Goal: Check status: Check status

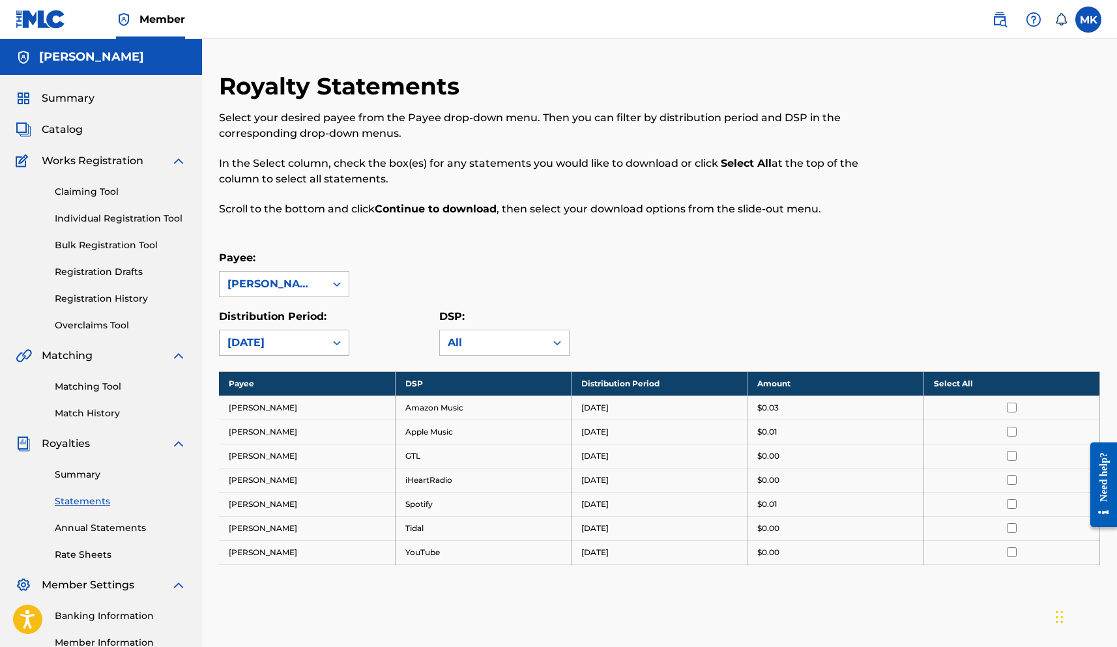
click at [325, 337] on div at bounding box center [336, 342] width 23 height 25
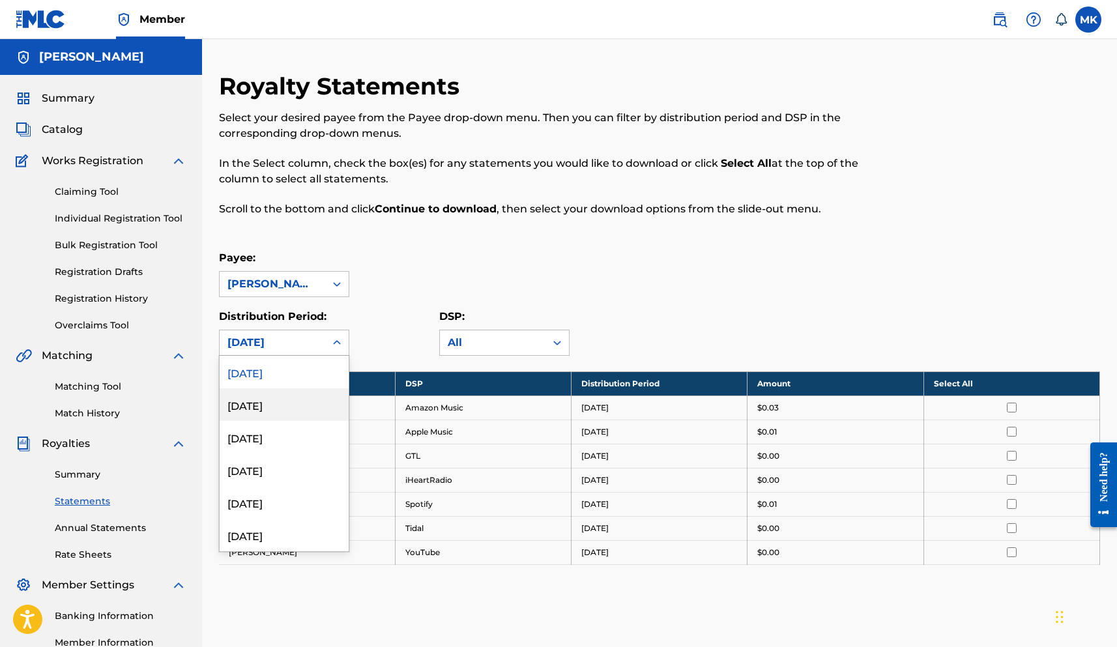
click at [302, 397] on div "[DATE]" at bounding box center [284, 404] width 129 height 33
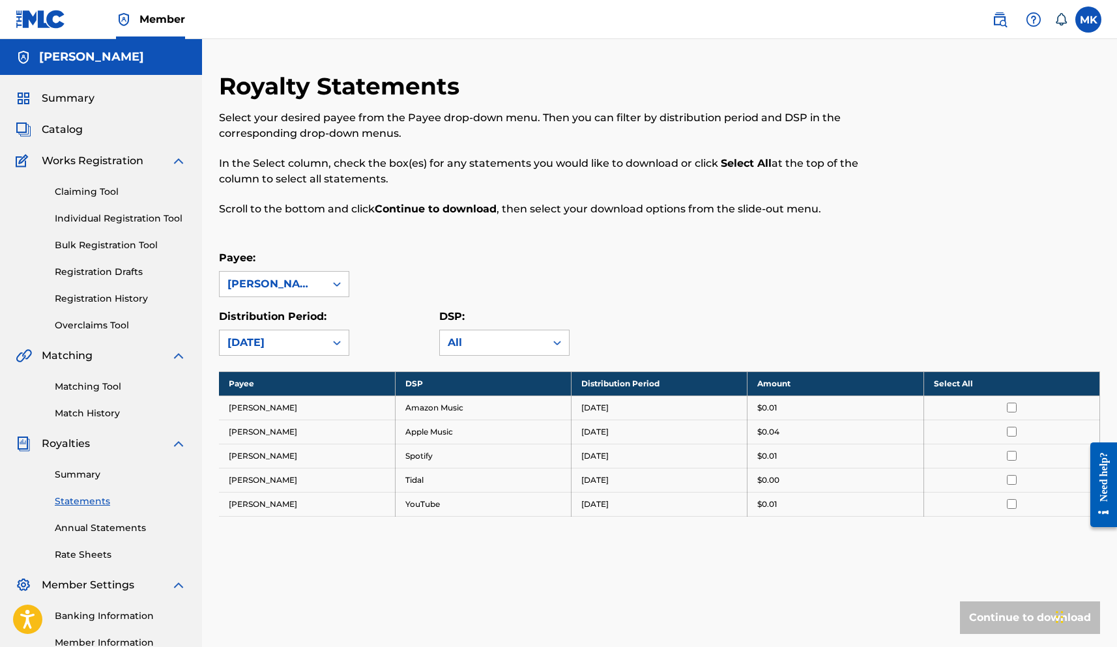
click at [317, 342] on div "[DATE]" at bounding box center [272, 343] width 90 height 16
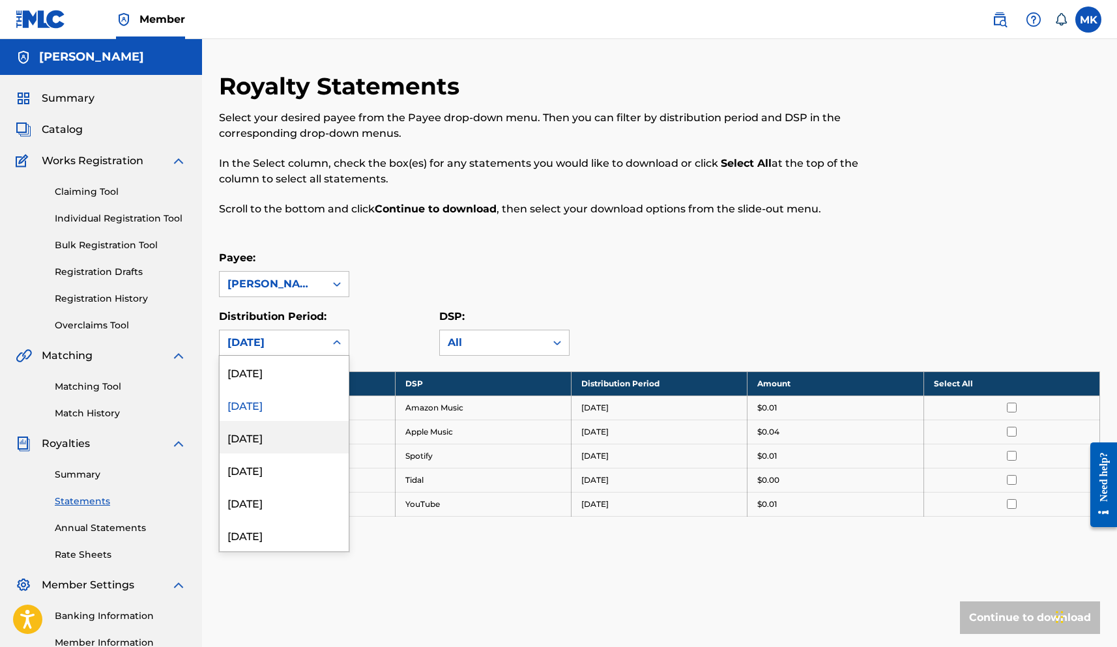
click at [292, 436] on div "[DATE]" at bounding box center [284, 437] width 129 height 33
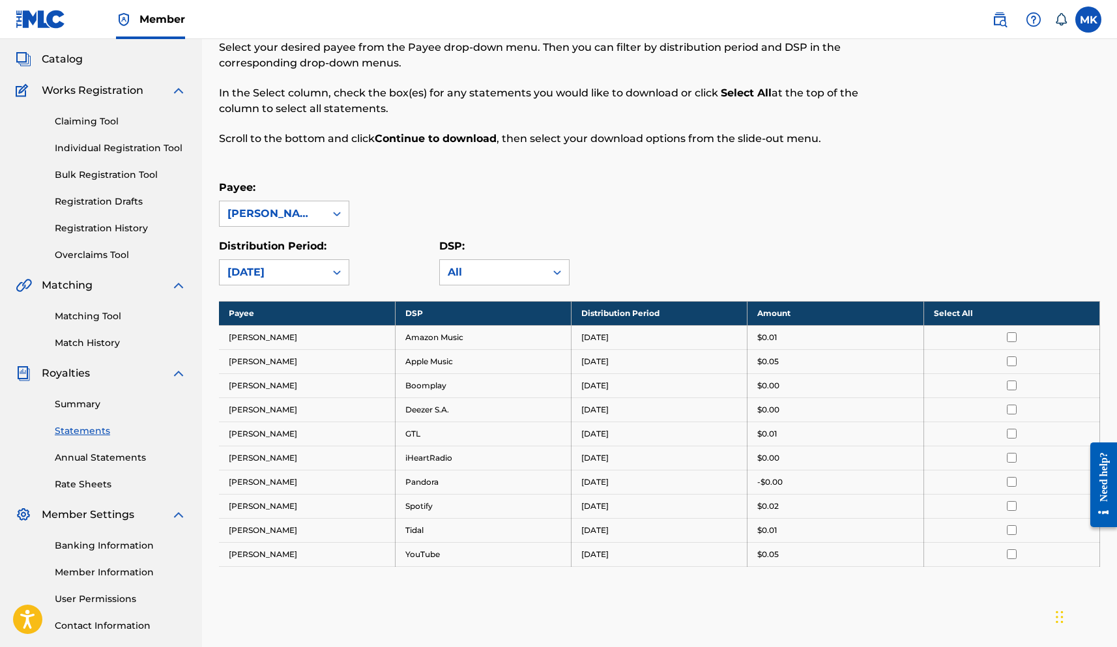
scroll to position [62, 0]
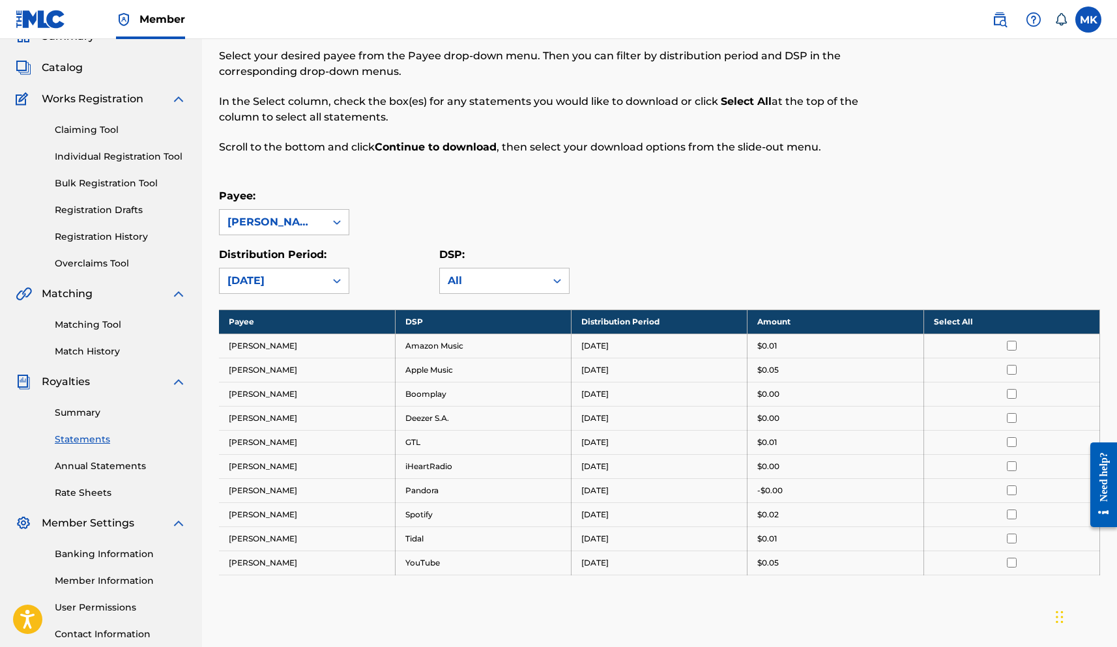
click at [313, 284] on div "[DATE]" at bounding box center [272, 281] width 90 height 16
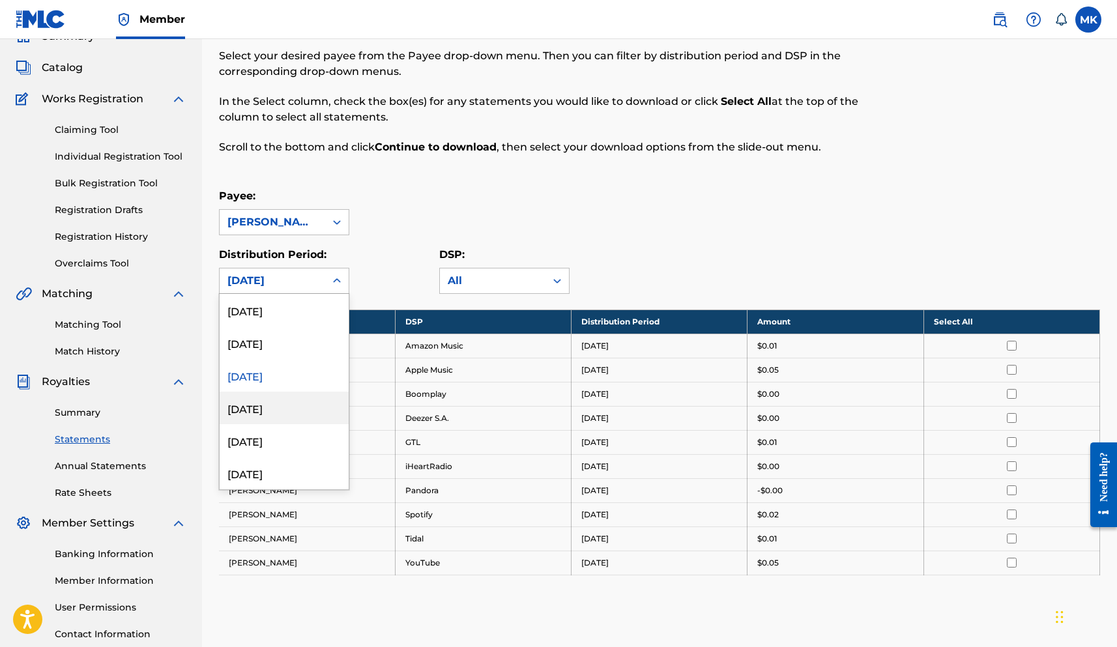
click at [268, 405] on div "[DATE]" at bounding box center [284, 408] width 129 height 33
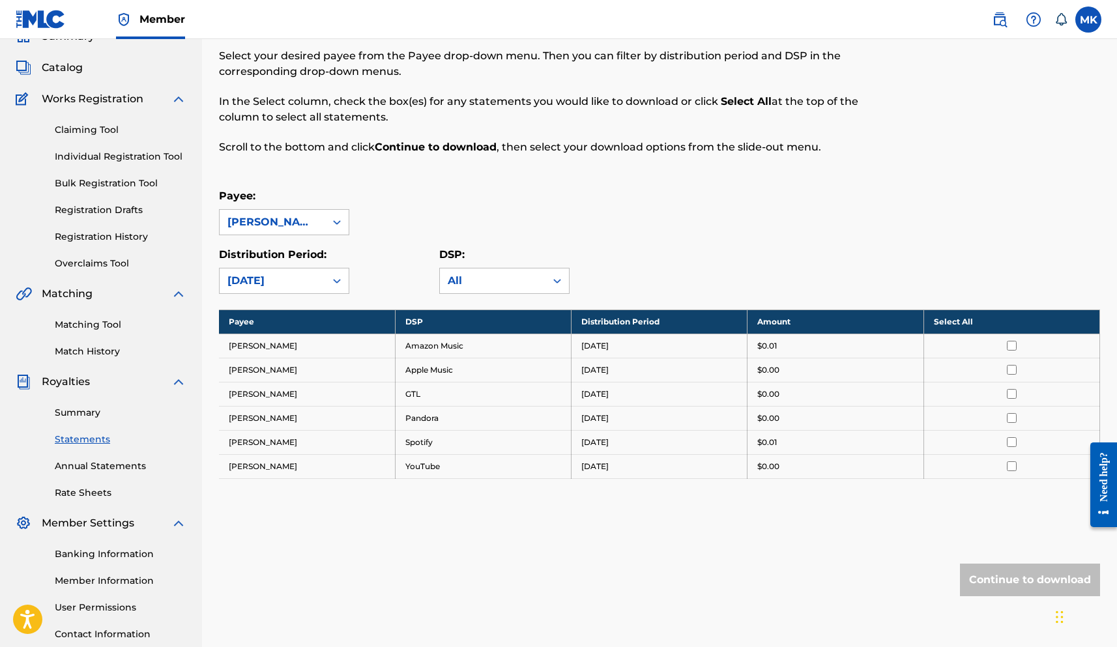
click at [261, 274] on div "[DATE]" at bounding box center [272, 281] width 90 height 16
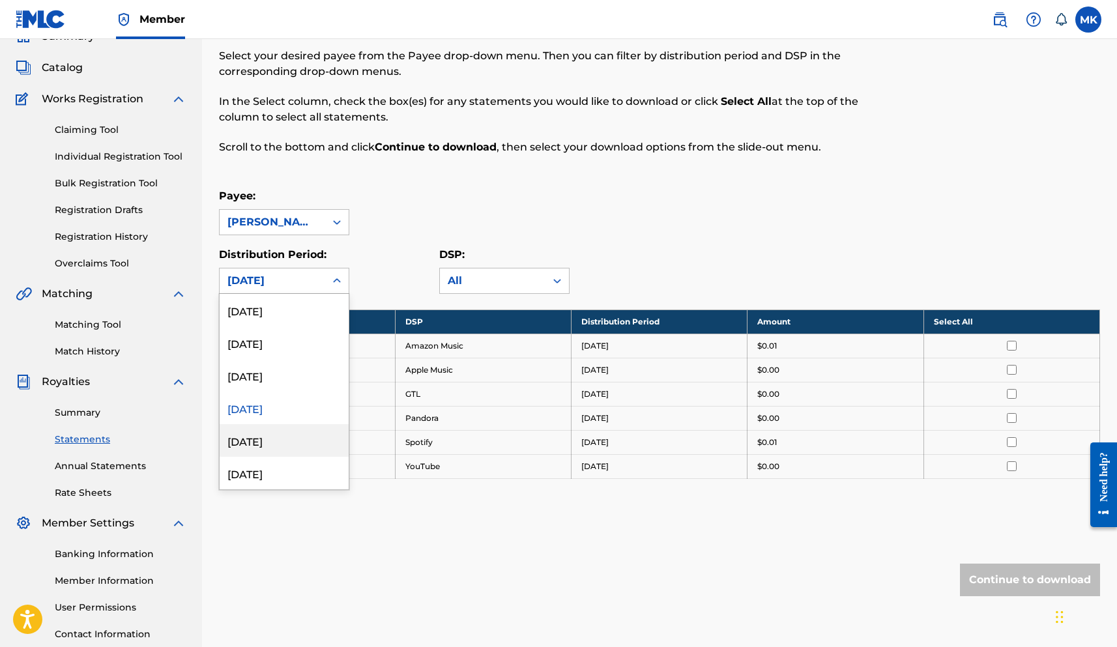
click at [265, 445] on div "[DATE]" at bounding box center [284, 440] width 129 height 33
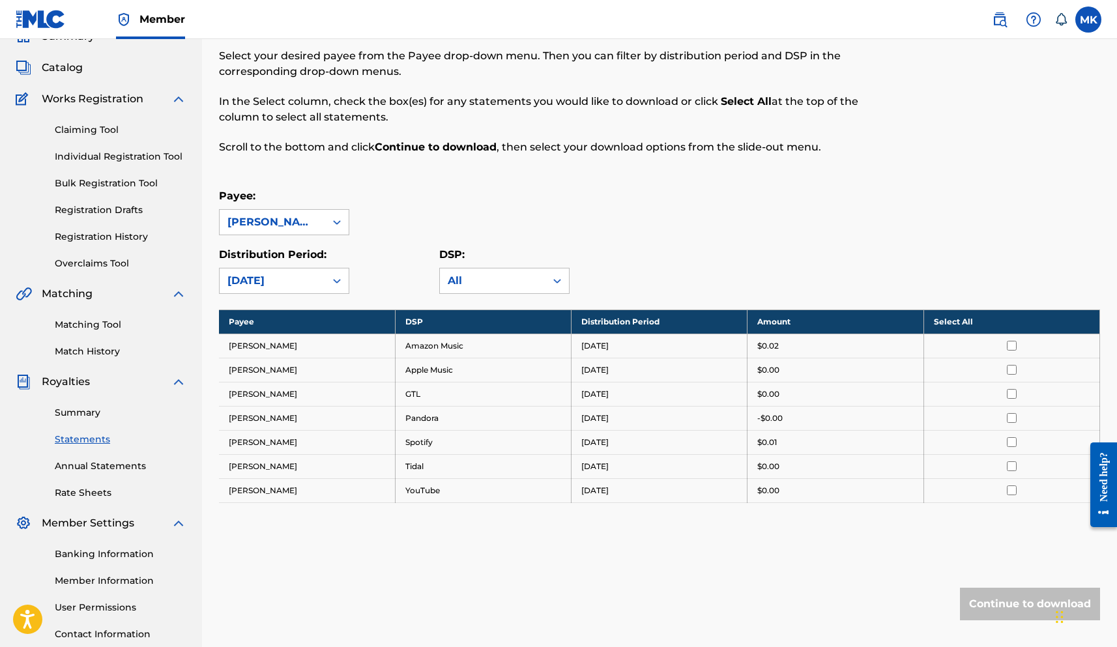
click at [294, 286] on div "[DATE]" at bounding box center [272, 281] width 90 height 16
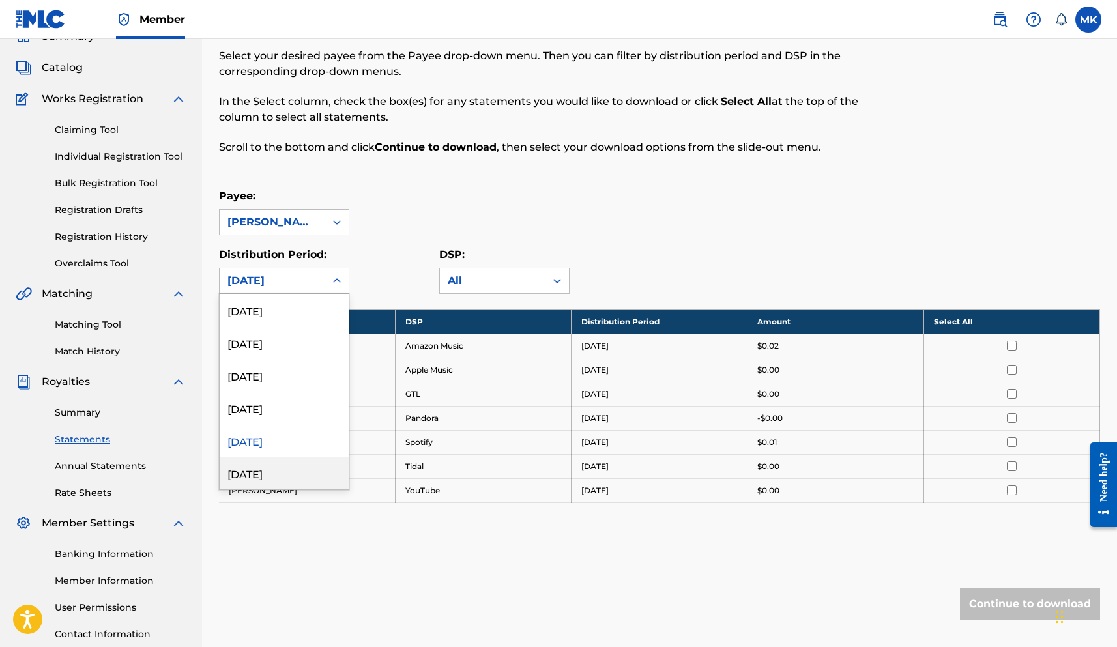
click at [295, 476] on div "[DATE]" at bounding box center [284, 473] width 129 height 33
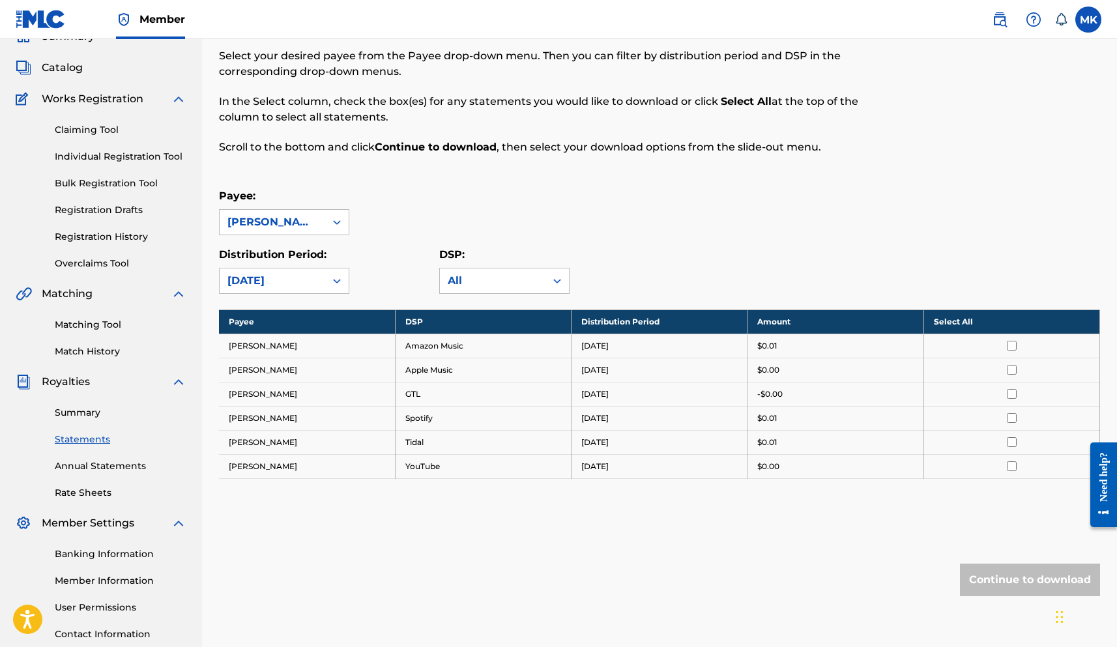
click at [289, 278] on div "[DATE]" at bounding box center [272, 281] width 90 height 16
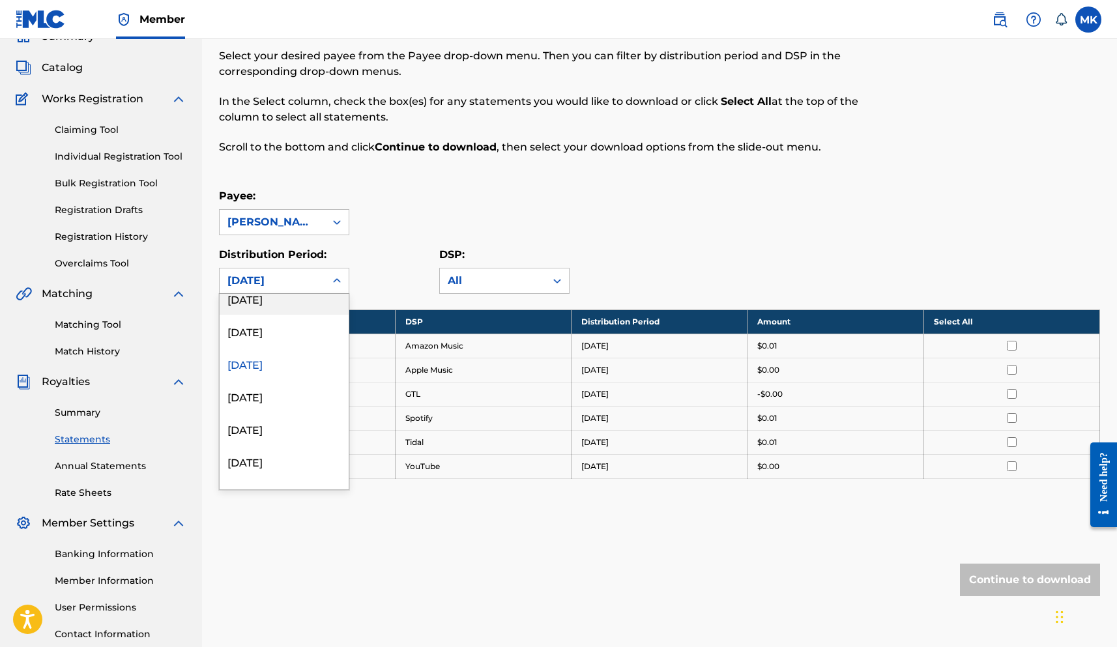
scroll to position [122, 0]
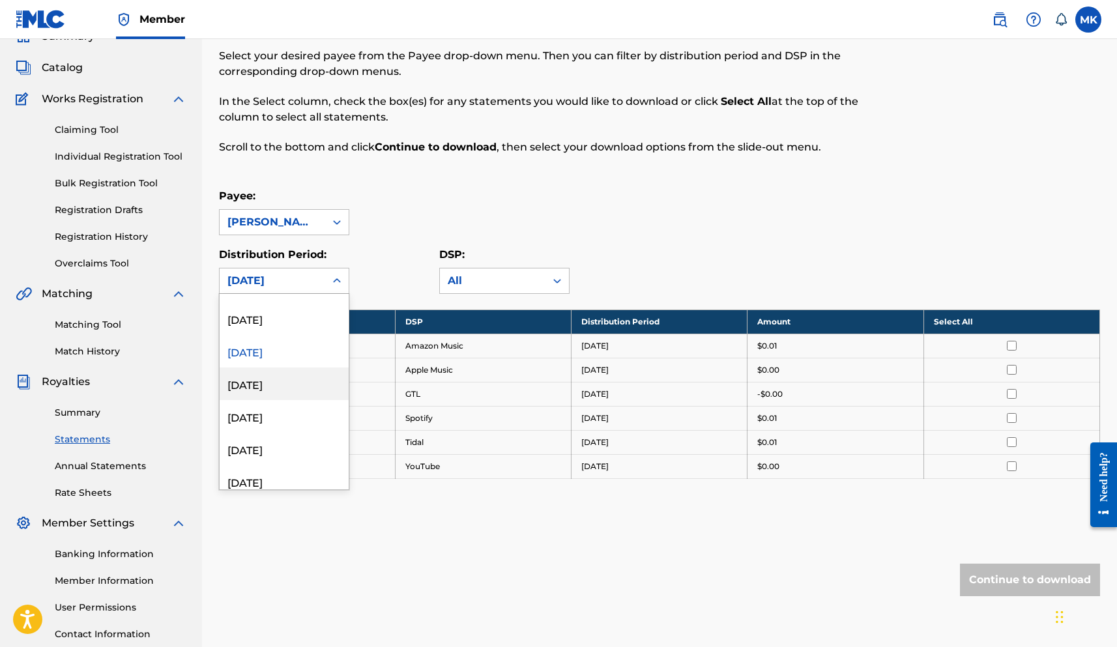
click at [278, 390] on div "[DATE]" at bounding box center [284, 384] width 129 height 33
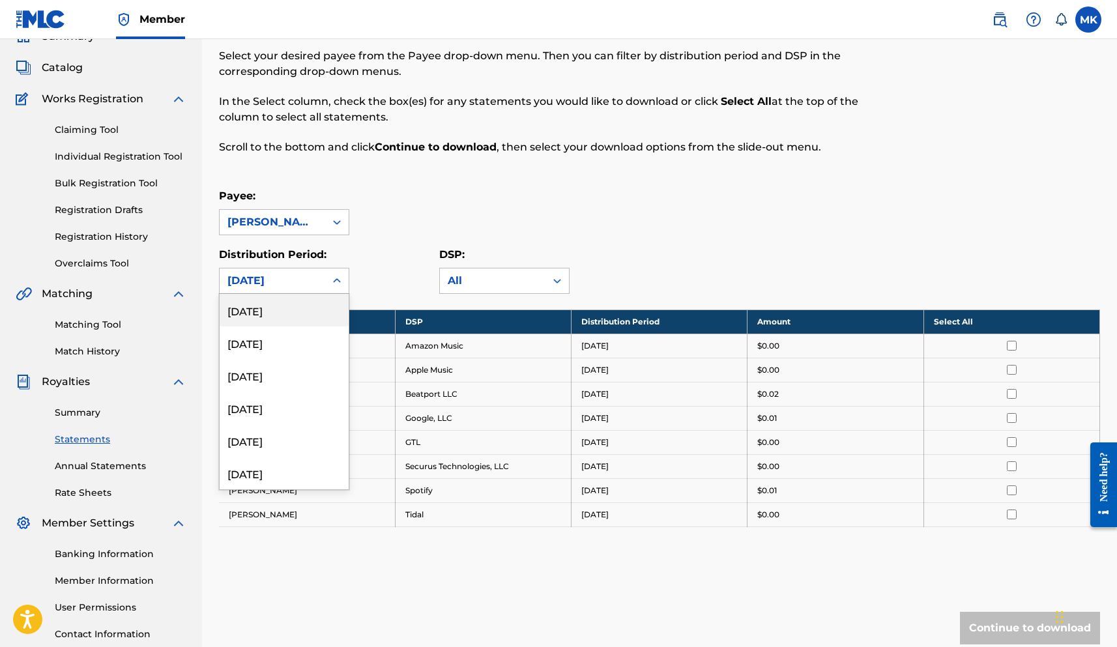
click at [306, 284] on div "[DATE]" at bounding box center [272, 281] width 90 height 16
click at [275, 402] on div "[DATE]" at bounding box center [284, 401] width 129 height 33
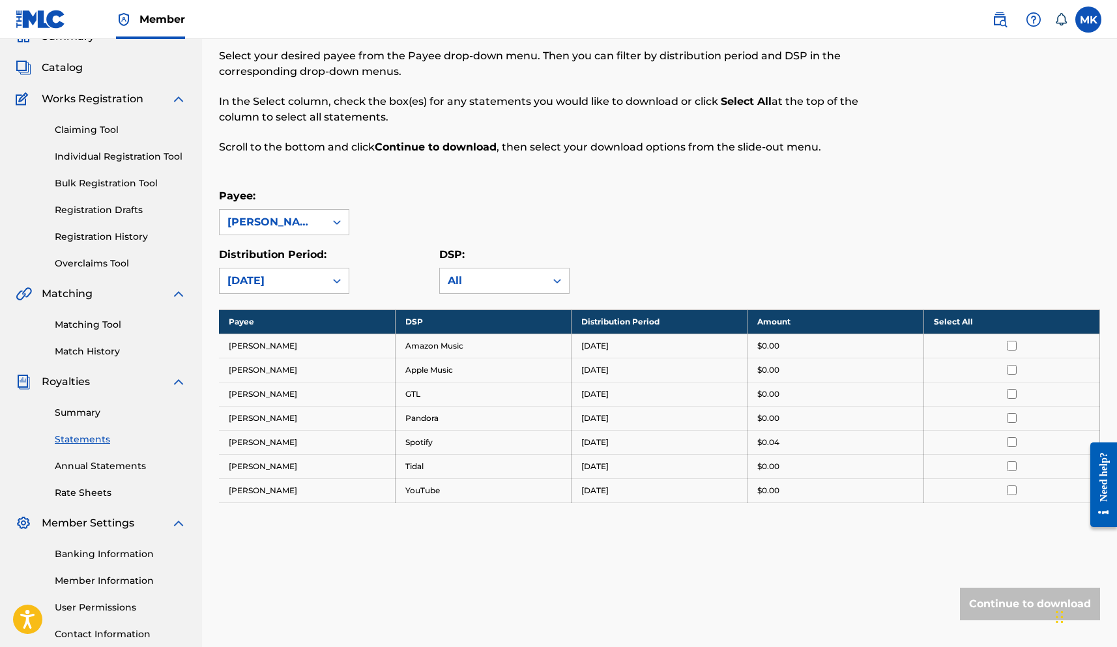
click at [296, 284] on div "[DATE]" at bounding box center [272, 281] width 90 height 16
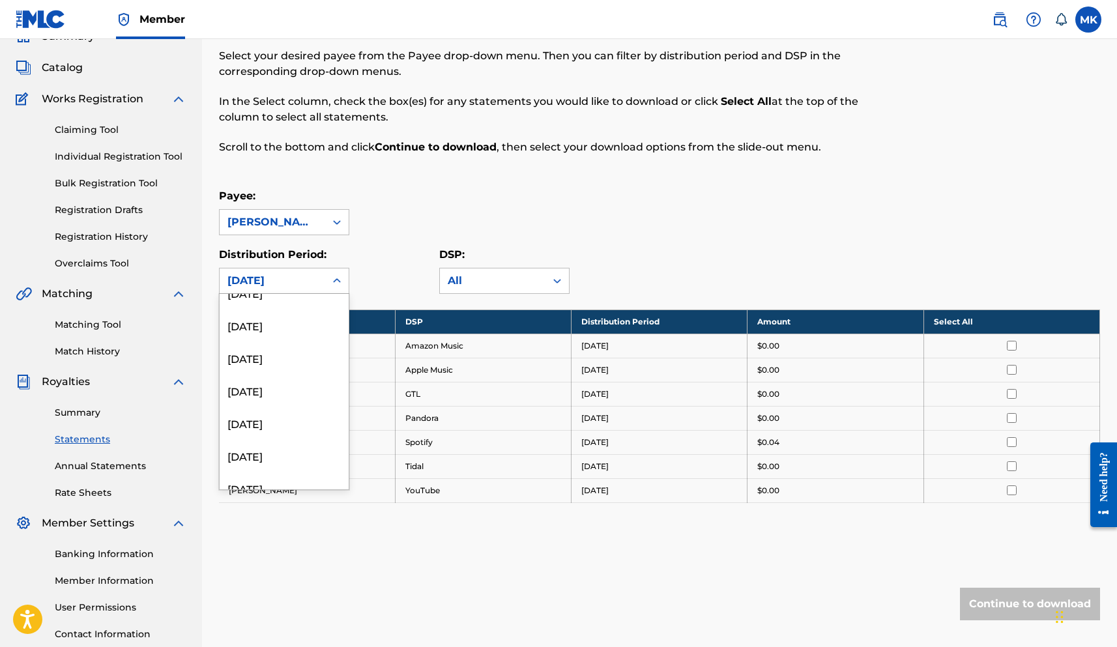
scroll to position [1115, 0]
click at [259, 476] on div "[DATE]" at bounding box center [284, 466] width 129 height 33
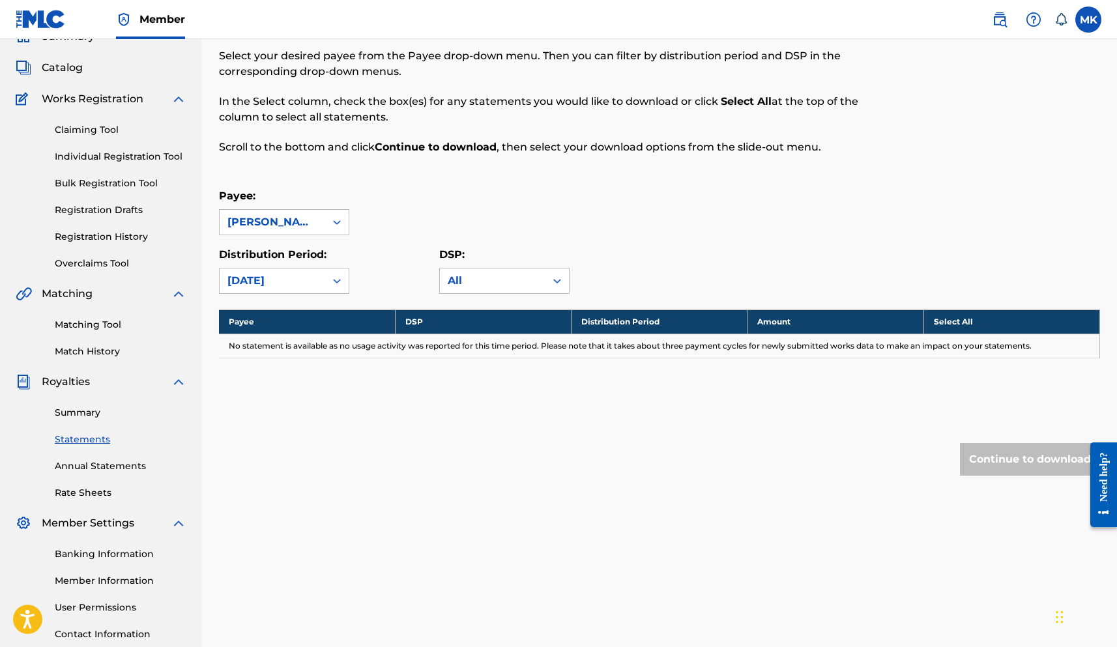
click at [86, 412] on link "Summary" at bounding box center [121, 413] width 132 height 14
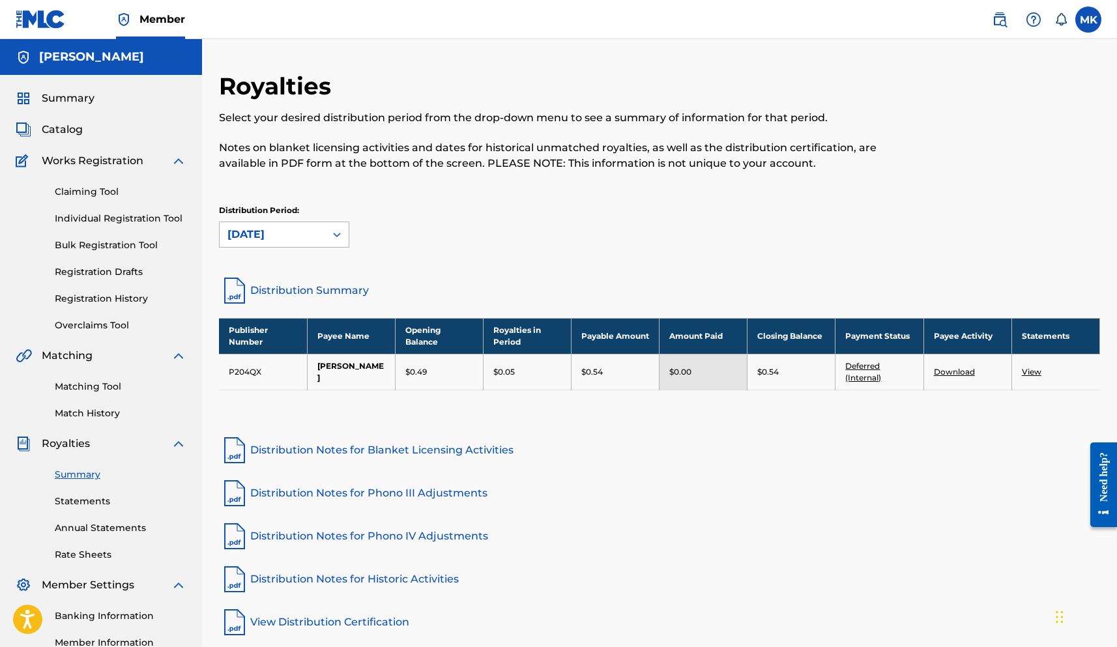
click at [319, 229] on div "[DATE]" at bounding box center [273, 234] width 106 height 25
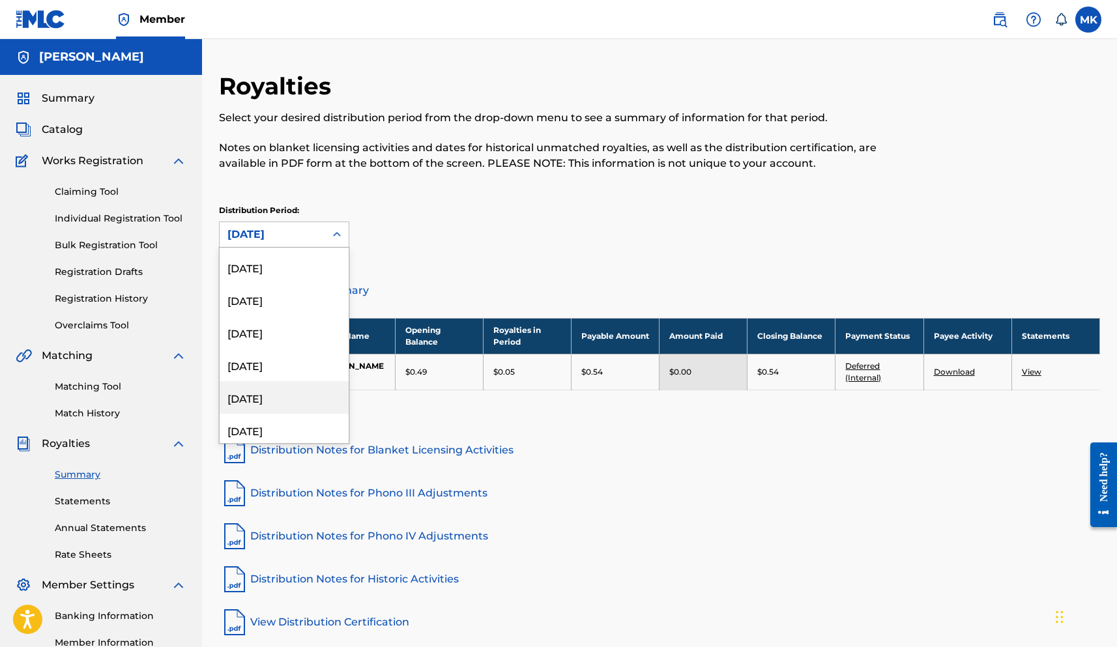
scroll to position [1532, 0]
click at [269, 418] on div "[DATE]" at bounding box center [284, 427] width 129 height 33
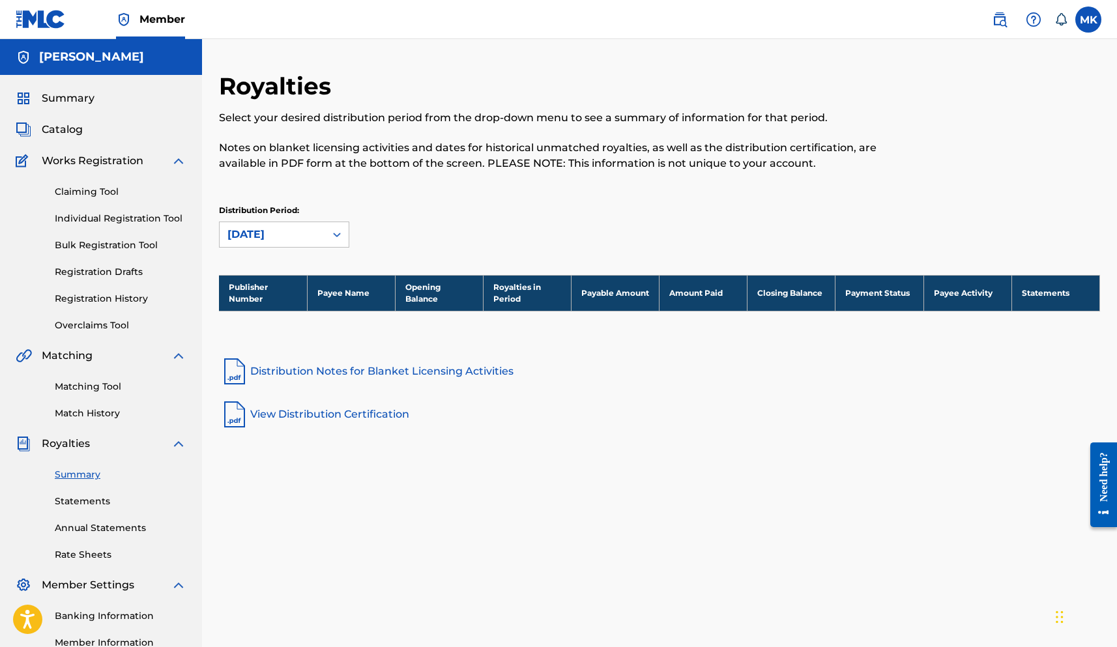
click at [273, 229] on div "[DATE]" at bounding box center [272, 235] width 90 height 16
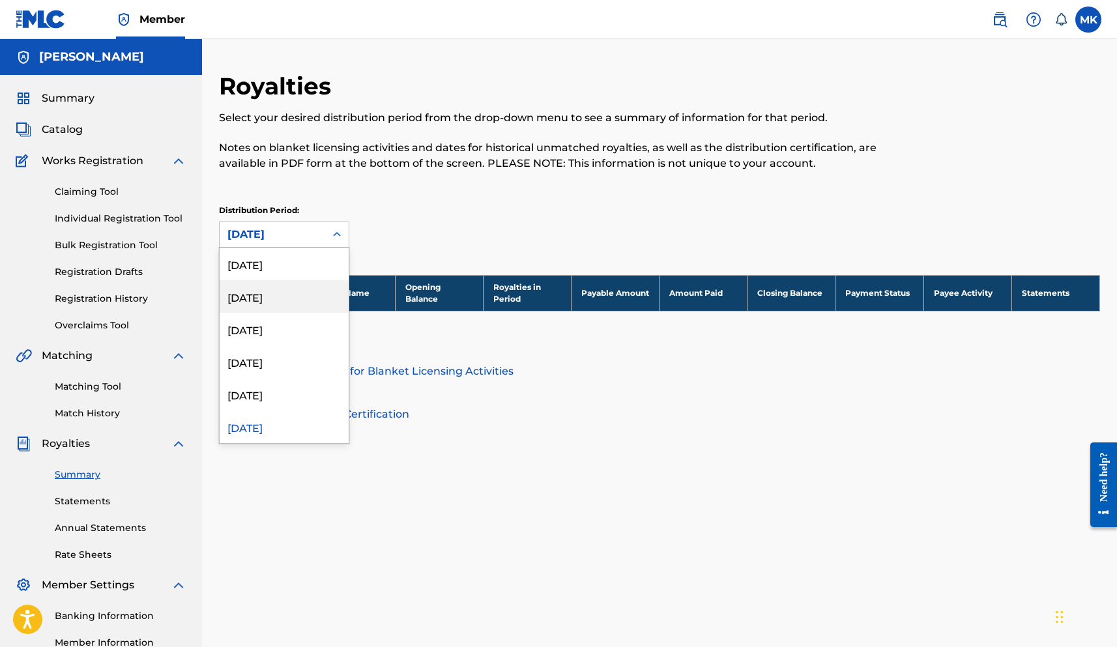
click at [271, 302] on div "[DATE]" at bounding box center [284, 296] width 129 height 33
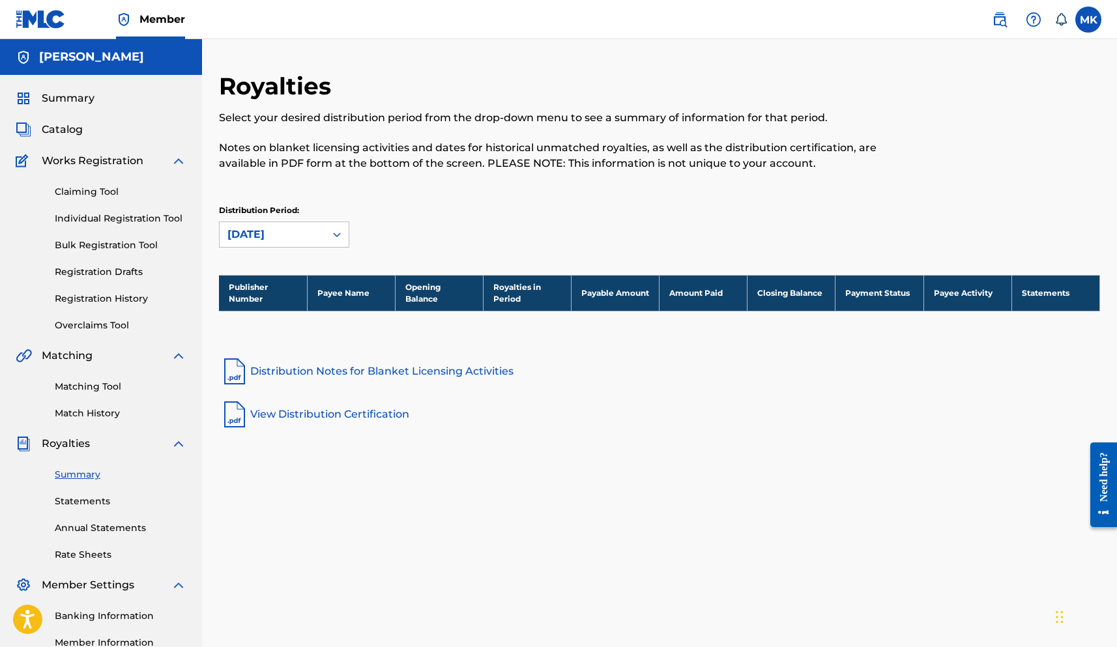
click at [274, 223] on div "[DATE]" at bounding box center [273, 234] width 106 height 25
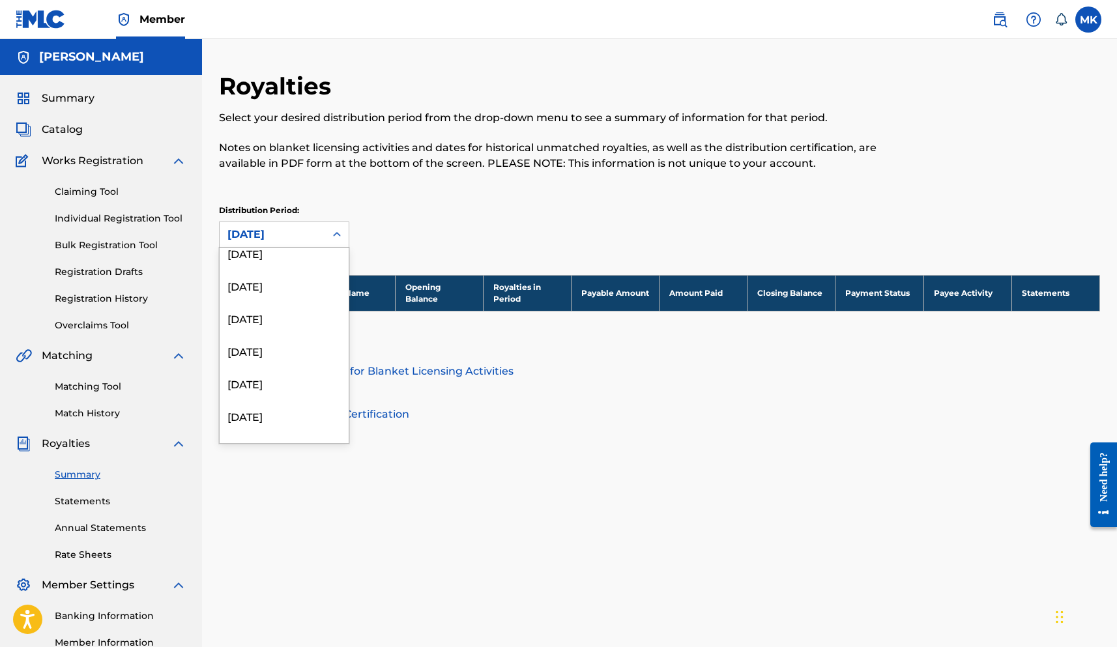
scroll to position [1184, 0]
click at [272, 297] on div "[DATE]" at bounding box center [284, 286] width 129 height 33
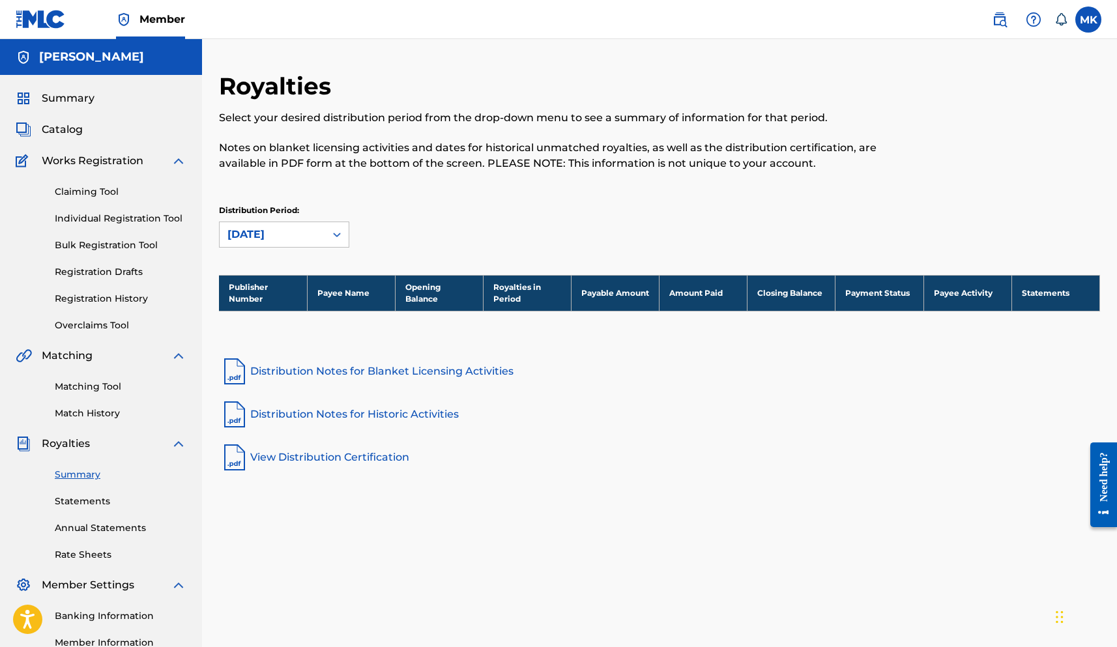
click at [281, 236] on div "[DATE]" at bounding box center [272, 235] width 90 height 16
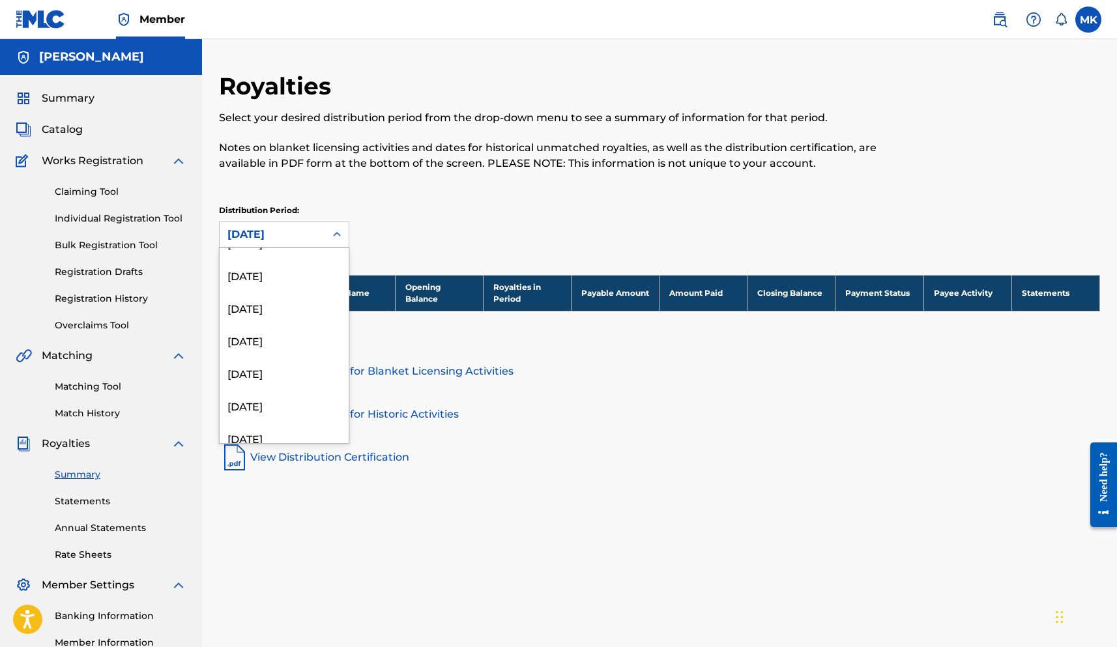
scroll to position [814, 0]
click at [266, 299] on div "[DATE]" at bounding box center [284, 297] width 129 height 33
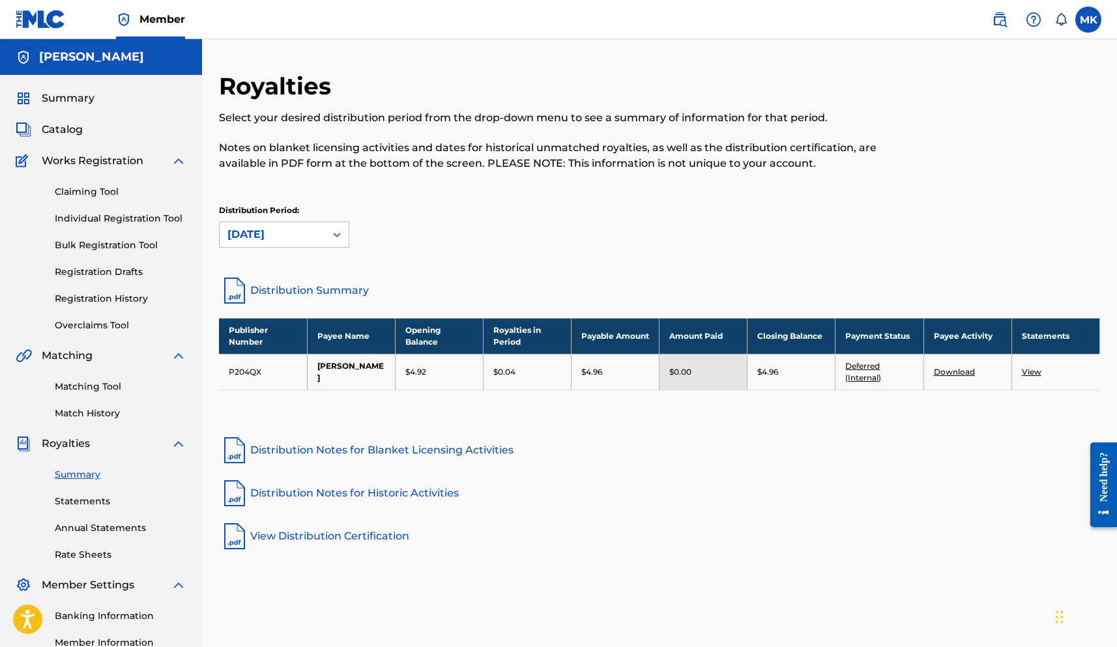
click at [319, 229] on div "[DATE]" at bounding box center [273, 234] width 106 height 25
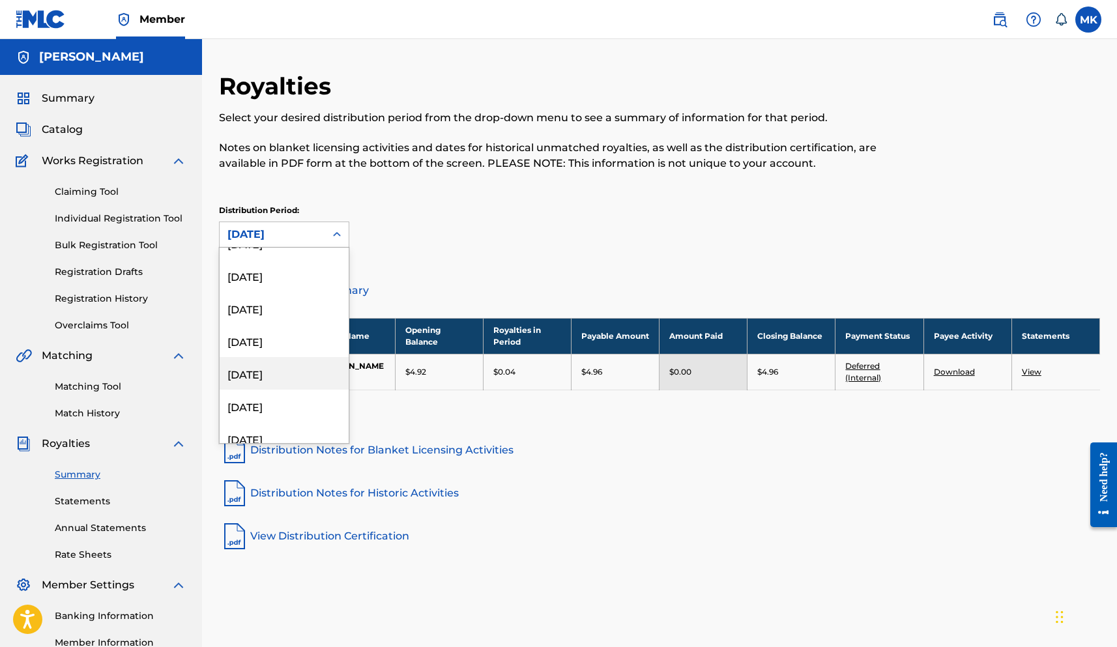
scroll to position [973, 0]
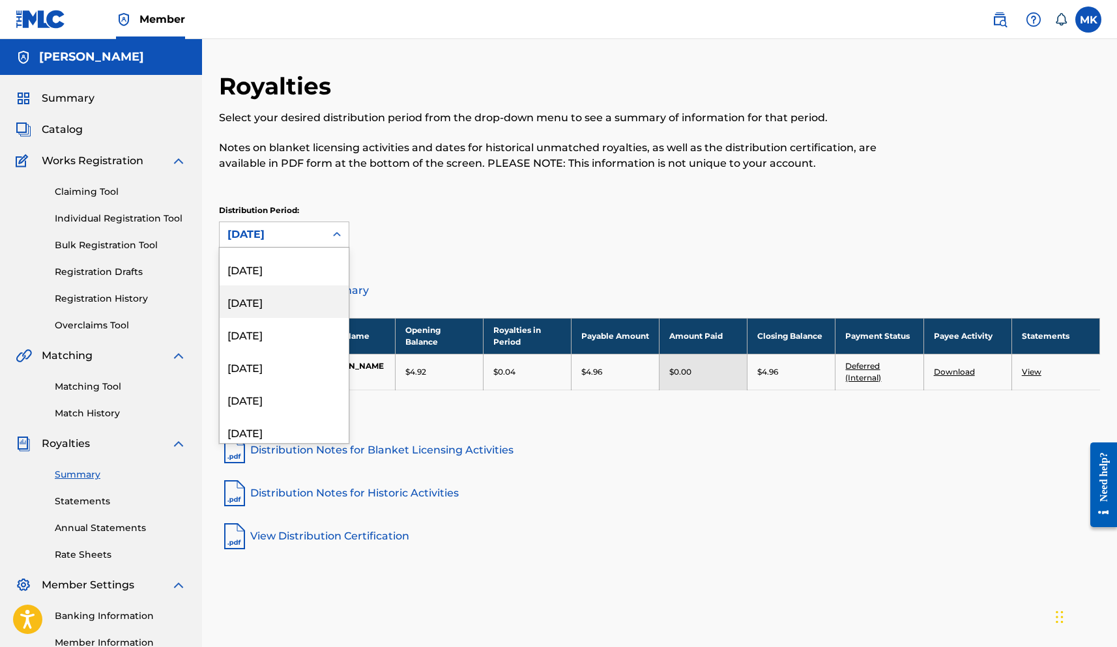
click at [292, 312] on div "[DATE]" at bounding box center [284, 301] width 129 height 33
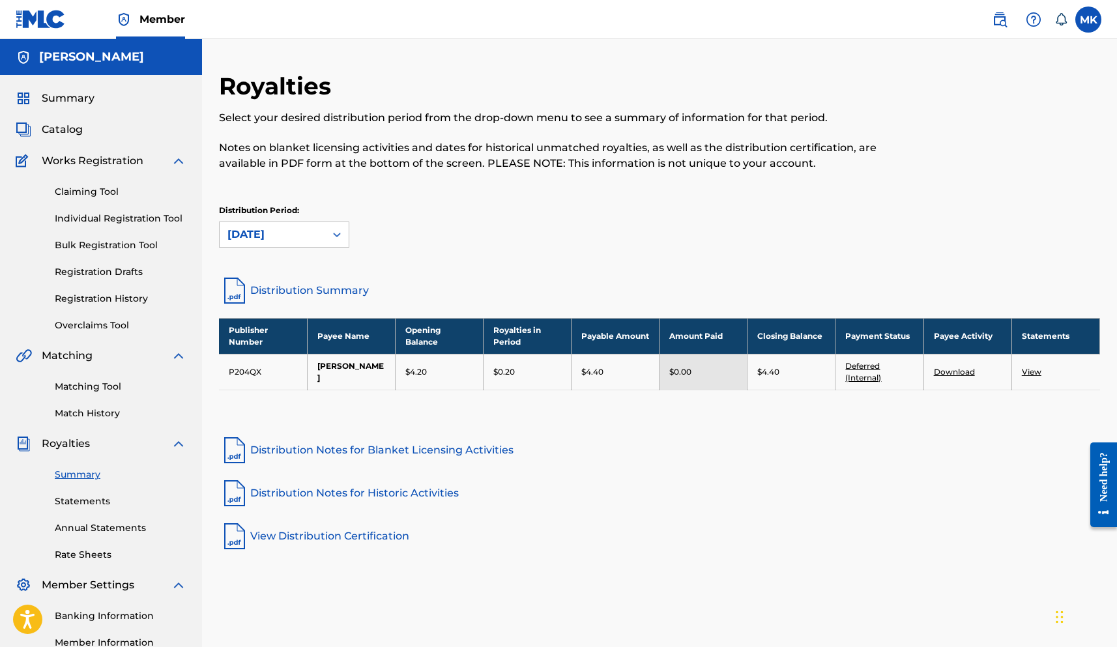
click at [291, 237] on div "[DATE]" at bounding box center [272, 235] width 90 height 16
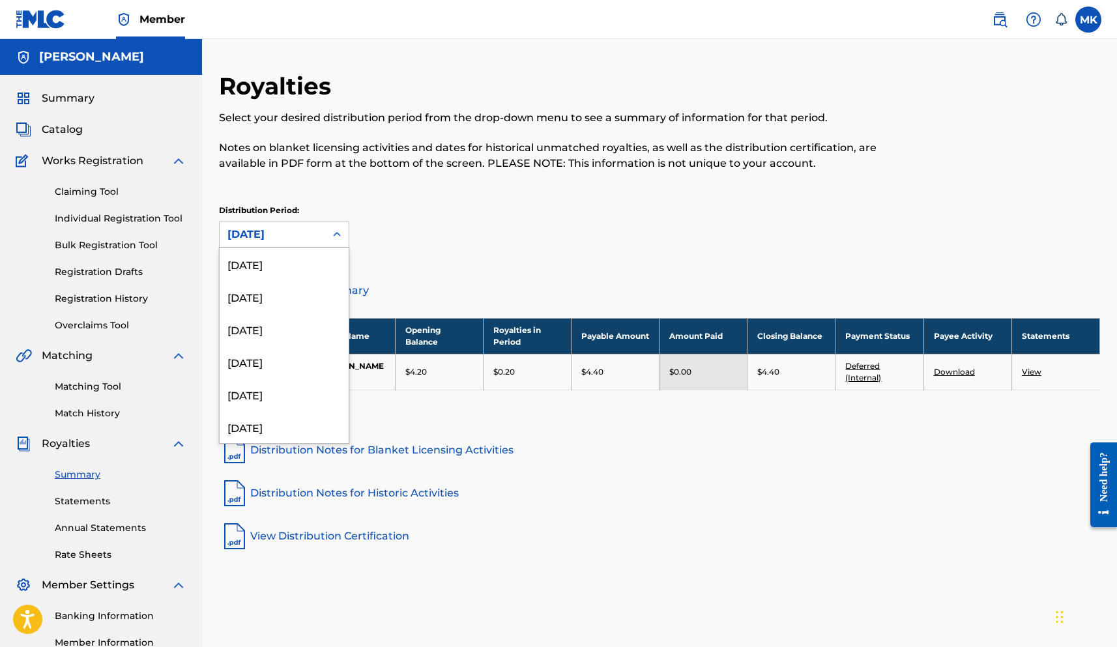
scroll to position [858, 0]
click at [284, 345] on div "[DATE]" at bounding box center [284, 351] width 129 height 33
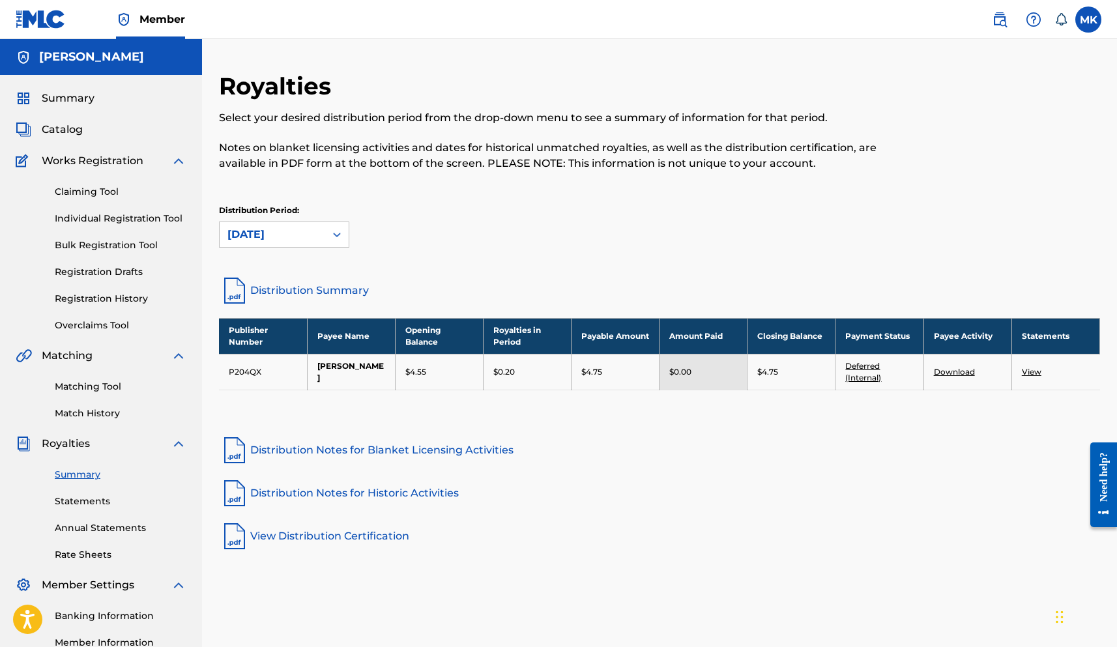
click at [290, 214] on p "Distribution Period:" at bounding box center [284, 211] width 130 height 12
click at [288, 241] on div "[DATE]" at bounding box center [272, 235] width 90 height 16
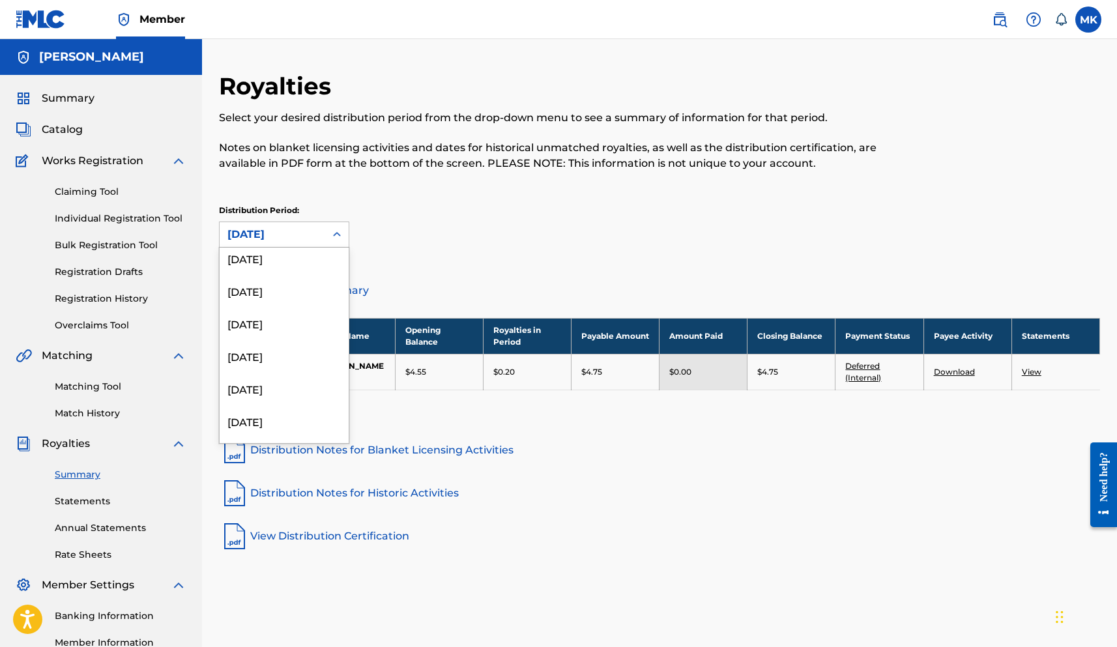
scroll to position [464, 0]
click at [265, 336] on div "[DATE]" at bounding box center [284, 321] width 129 height 33
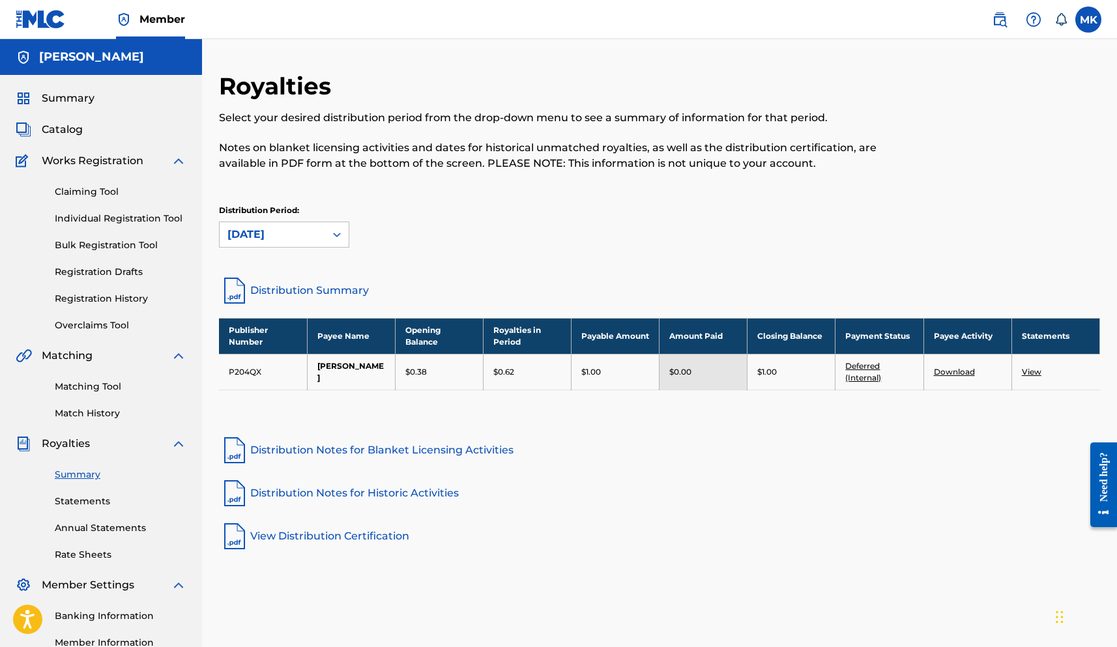
click at [278, 246] on div "[DATE]" at bounding box center [273, 234] width 106 height 25
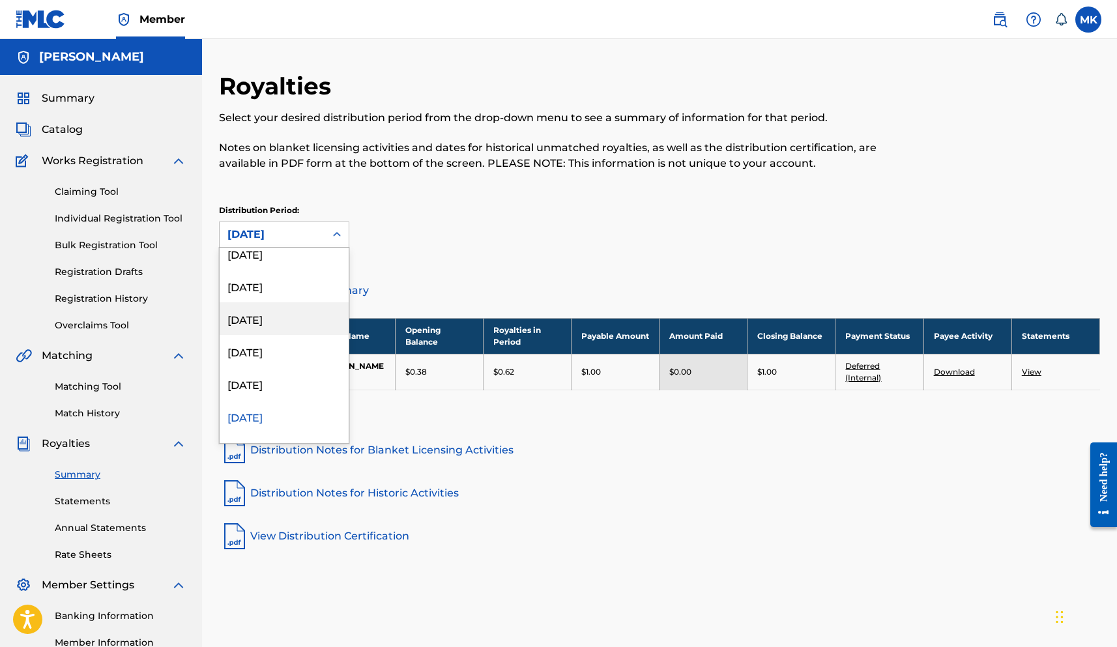
scroll to position [313, 0]
click at [271, 310] on div "[DATE]" at bounding box center [284, 309] width 129 height 33
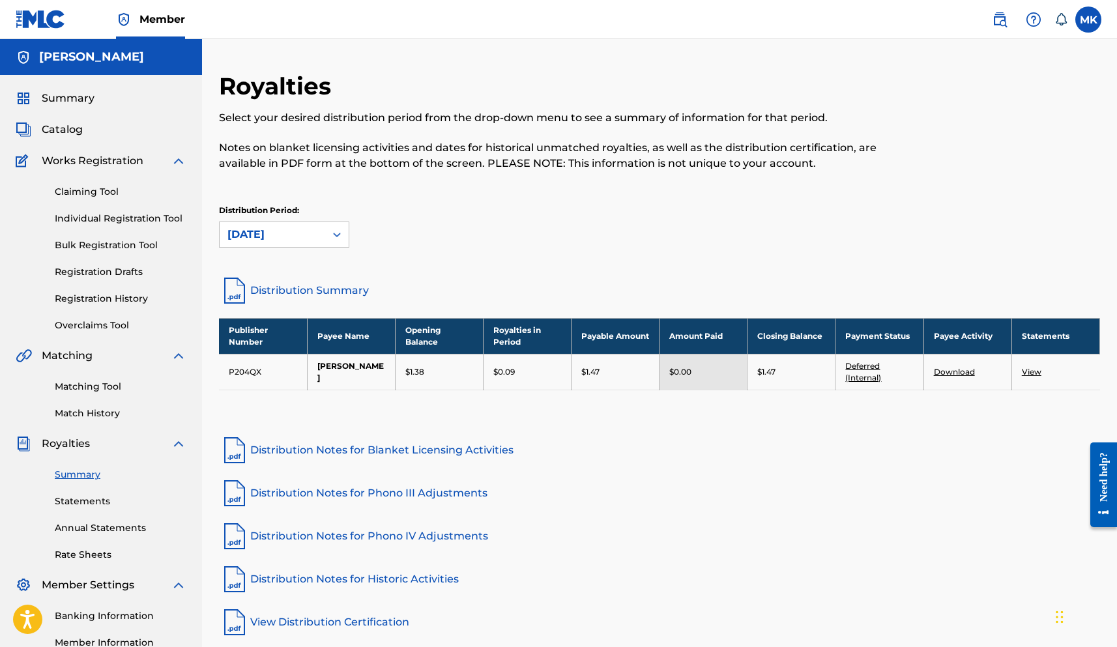
click at [295, 246] on div "[DATE]" at bounding box center [273, 234] width 106 height 25
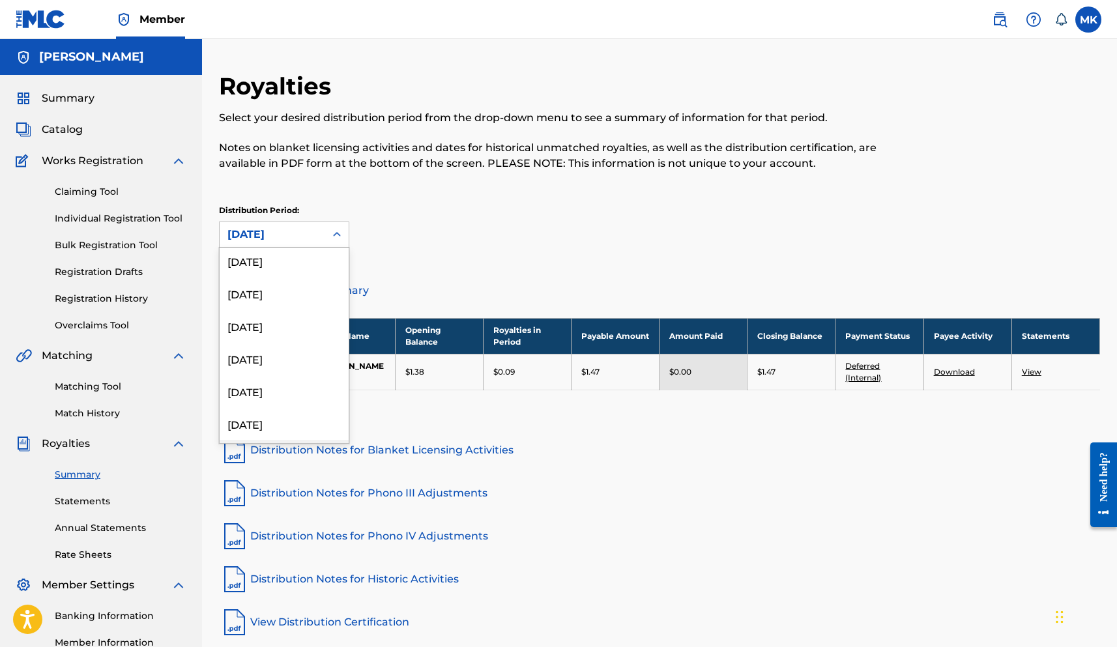
scroll to position [50, 0]
click at [269, 319] on div "[DATE]" at bounding box center [284, 312] width 129 height 33
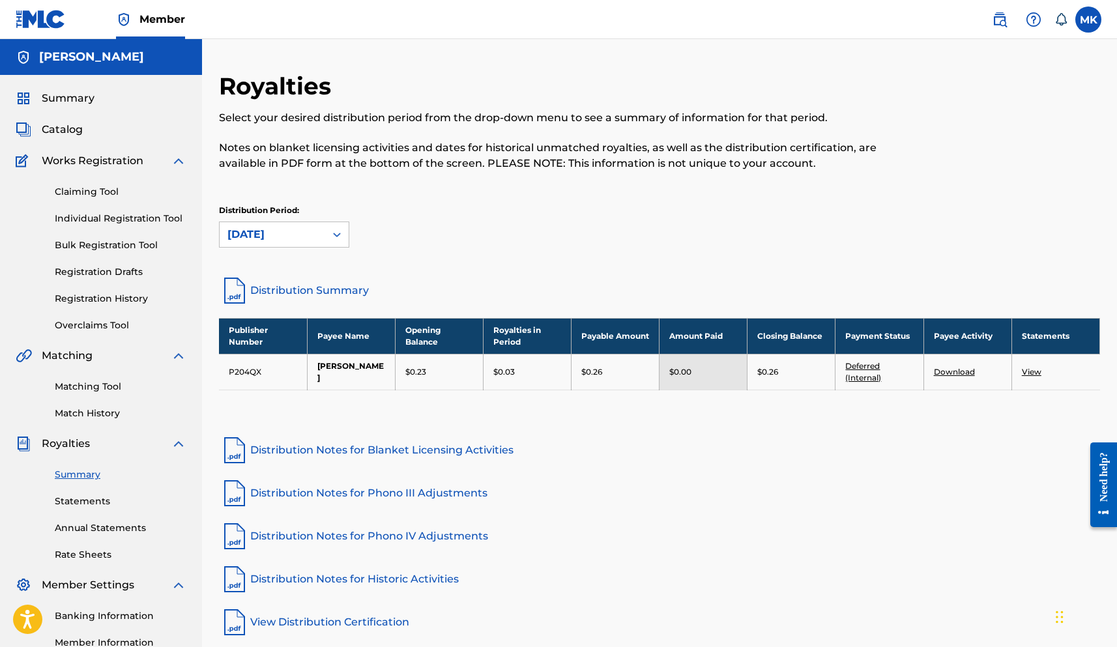
click at [303, 234] on div "[DATE]" at bounding box center [272, 235] width 90 height 16
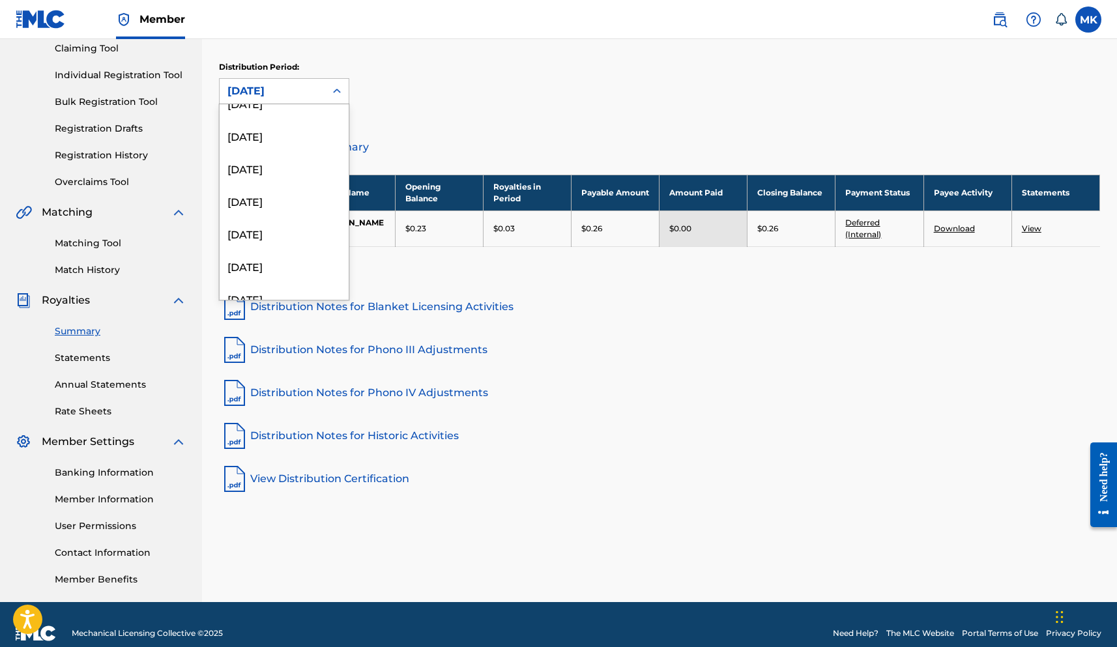
scroll to position [211, 0]
click at [269, 239] on div "[DATE]" at bounding box center [284, 235] width 129 height 33
